Goal: Task Accomplishment & Management: Complete application form

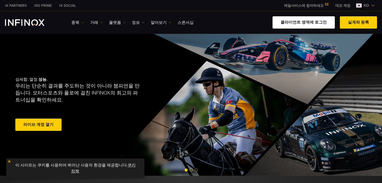
click at [308, 22] on link "클라이언트 영역에 로그인" at bounding box center [303, 22] width 62 height 12
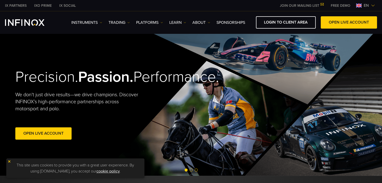
click at [371, 5] on img at bounding box center [373, 6] width 4 height 4
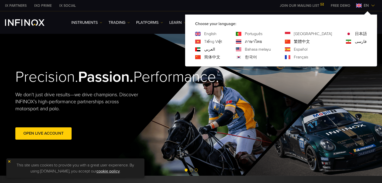
click at [257, 57] on link "한국어" at bounding box center [251, 57] width 12 height 6
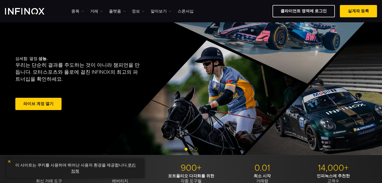
scroll to position [50, 0]
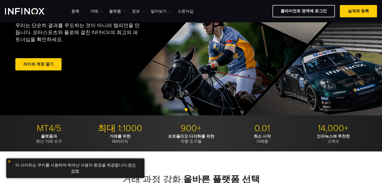
click at [9, 162] on img at bounding box center [10, 162] width 4 height 4
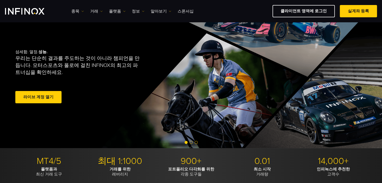
scroll to position [0, 0]
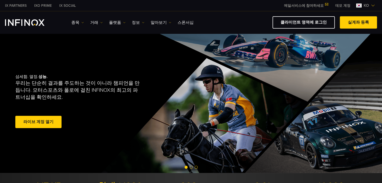
click at [40, 123] on link "라이브 계정 열기" at bounding box center [38, 122] width 46 height 12
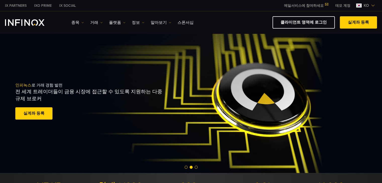
click at [358, 23] on span at bounding box center [358, 23] width 0 height 0
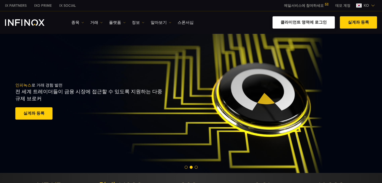
click at [302, 22] on link "클라이언트 영역에 로그인" at bounding box center [303, 22] width 62 height 12
